Goal: Information Seeking & Learning: Learn about a topic

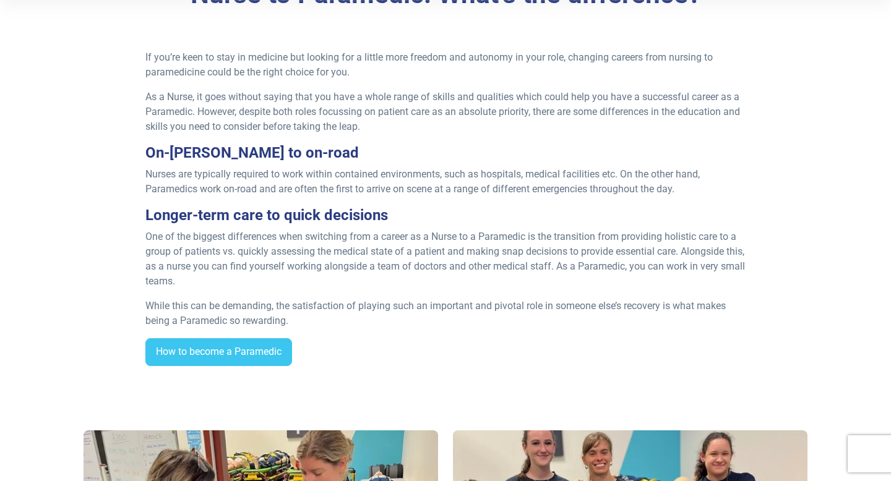
scroll to position [373, 0]
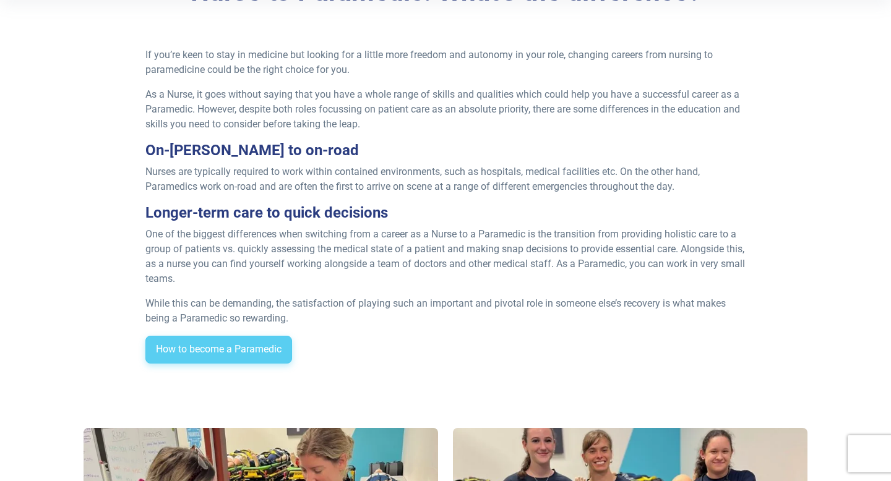
click at [253, 338] on link "How to become a Paramedic" at bounding box center [218, 350] width 147 height 28
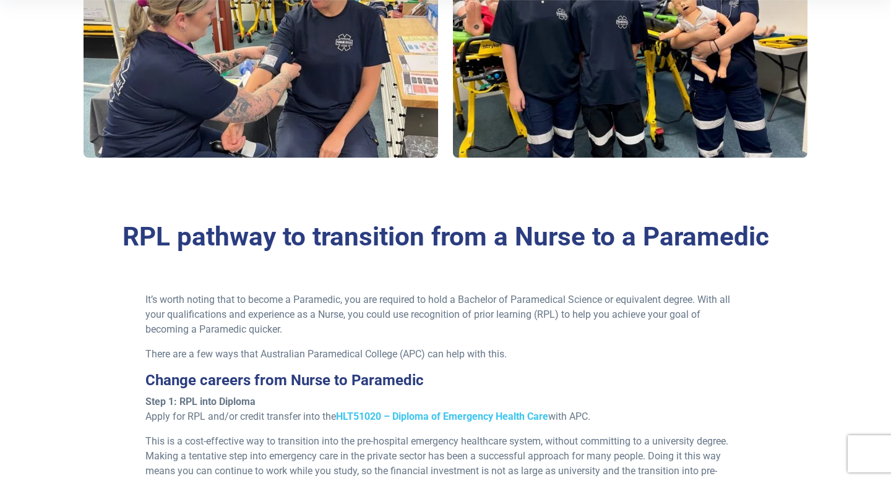
scroll to position [914, 0]
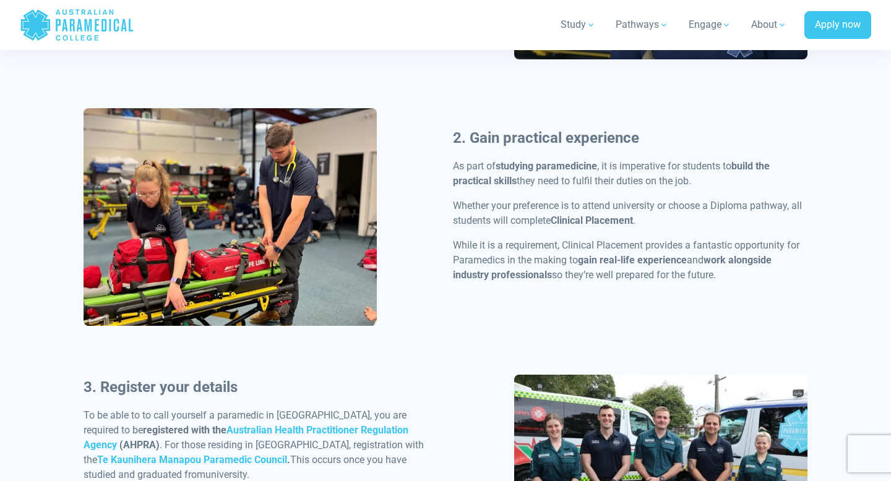
scroll to position [1044, 0]
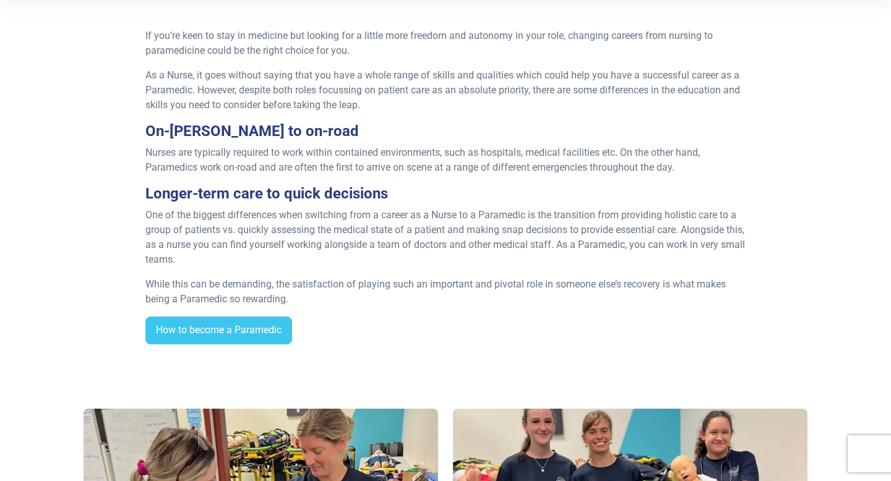
scroll to position [391, 0]
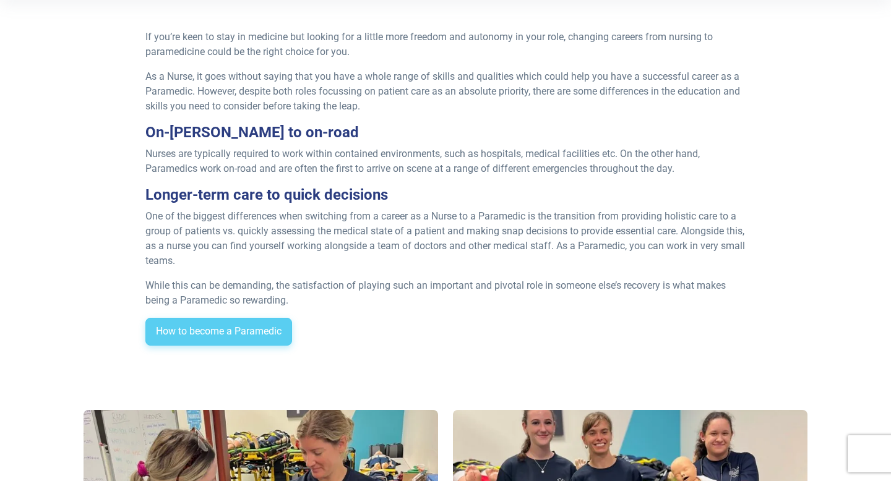
click at [283, 321] on link "How to become a Paramedic" at bounding box center [218, 332] width 147 height 28
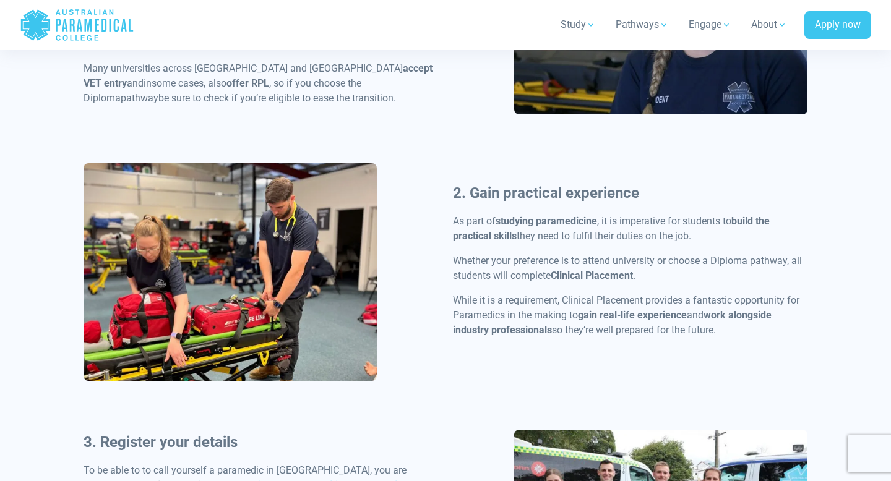
scroll to position [812, 0]
